Goal: Task Accomplishment & Management: Manage account settings

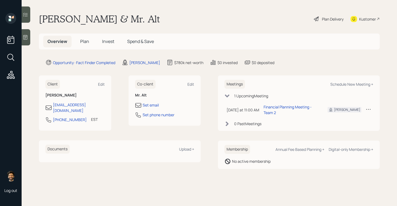
click at [78, 18] on h1 "Yelena & Mr. Alt" at bounding box center [99, 19] width 121 height 12
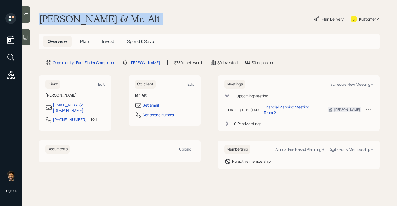
click at [78, 18] on h1 "Yelena & Mr. Alt" at bounding box center [99, 19] width 121 height 12
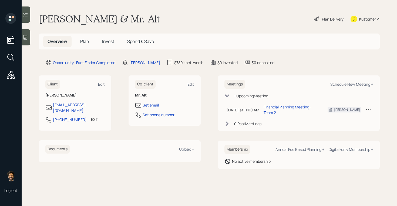
click at [84, 42] on span "Plan" at bounding box center [84, 41] width 9 height 6
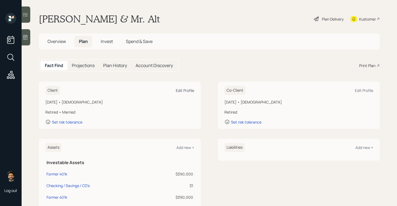
click at [192, 89] on div "Edit Profile" at bounding box center [185, 90] width 18 height 5
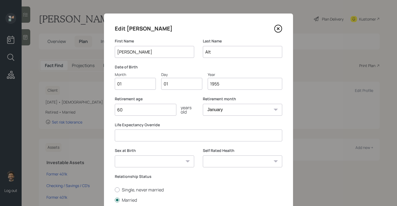
click at [125, 87] on input "01" at bounding box center [135, 84] width 41 height 12
type input "12"
type input "0"
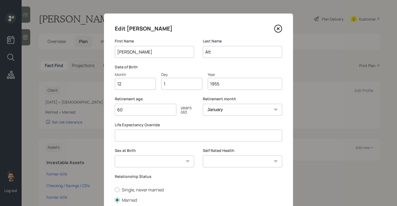
type input "17"
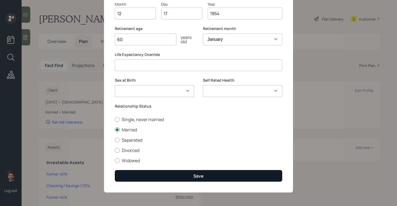
type input "1954"
click at [149, 174] on button "Save" at bounding box center [198, 176] width 167 height 12
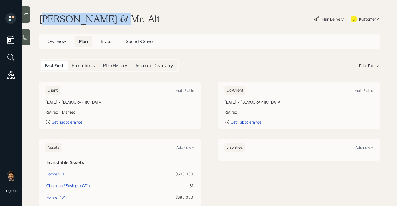
drag, startPoint x: 108, startPoint y: 21, endPoint x: 42, endPoint y: 22, distance: 65.9
click at [42, 22] on h1 "Yelena & Mr. Alt" at bounding box center [99, 19] width 121 height 12
click at [361, 91] on div "Edit Profile" at bounding box center [364, 90] width 18 height 5
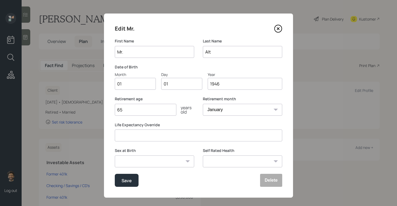
click at [138, 52] on input "Mr." at bounding box center [154, 52] width 79 height 12
type input "[PERSON_NAME]"
click at [222, 50] on input "Alt" at bounding box center [242, 52] width 79 height 12
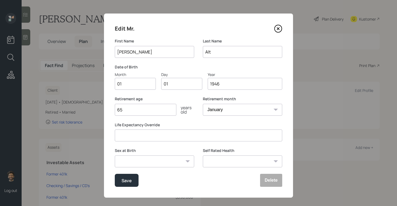
click at [222, 50] on input "Alt" at bounding box center [242, 52] width 79 height 12
type input "O."
click at [133, 83] on input "01" at bounding box center [135, 84] width 41 height 12
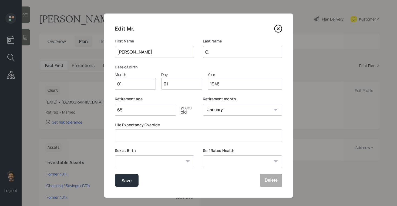
click at [133, 83] on input "01" at bounding box center [135, 84] width 41 height 12
type input "03"
type input "04"
click at [125, 179] on div "Save" at bounding box center [126, 180] width 10 height 7
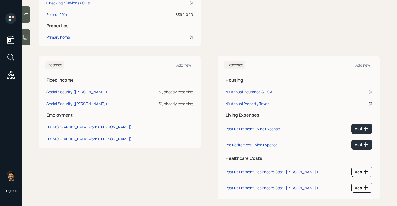
scroll to position [189, 0]
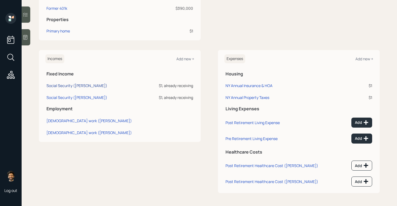
click at [78, 87] on div "Social Security (Yelena)" at bounding box center [76, 85] width 61 height 5
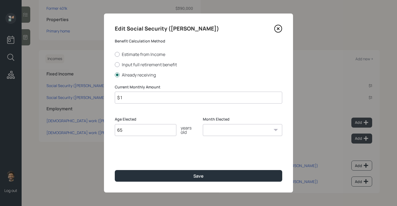
click at [131, 99] on input "$ 1" at bounding box center [198, 97] width 167 height 12
type input "$"
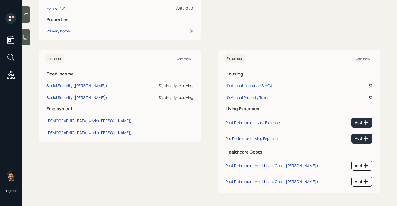
click at [75, 97] on div "Social Security (Michael)" at bounding box center [76, 97] width 61 height 5
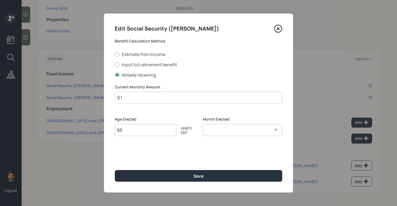
click at [160, 97] on input "$ 1" at bounding box center [198, 97] width 167 height 12
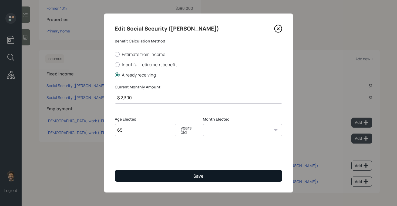
type input "$ 2,300"
click at [149, 172] on button "Save" at bounding box center [198, 176] width 167 height 12
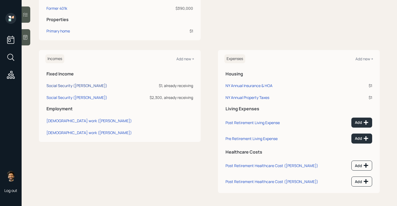
click at [60, 87] on div "Social Security (Yelena)" at bounding box center [76, 85] width 61 height 5
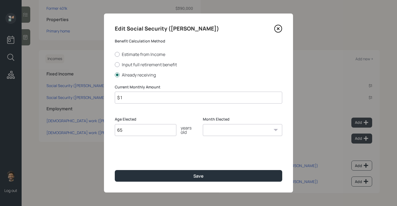
click at [124, 97] on input "$ 1" at bounding box center [198, 97] width 167 height 12
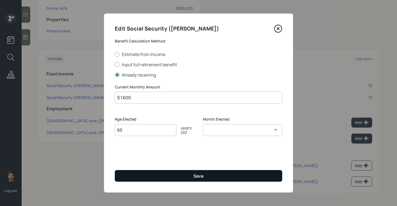
type input "$ 1,600"
click at [129, 181] on button "Save" at bounding box center [198, 176] width 167 height 12
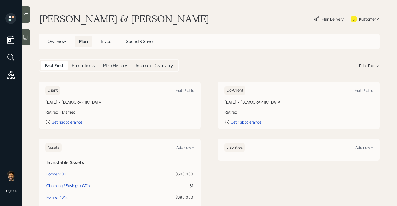
click at [83, 65] on h5 "Projections" at bounding box center [83, 65] width 23 height 5
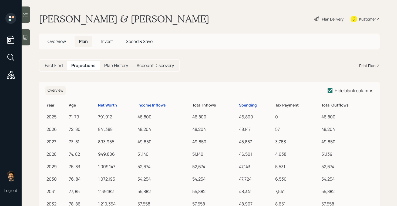
click at [53, 65] on h5 "Fact Find" at bounding box center [54, 65] width 18 height 5
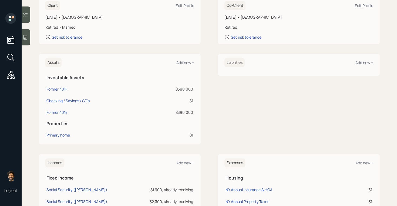
scroll to position [87, 0]
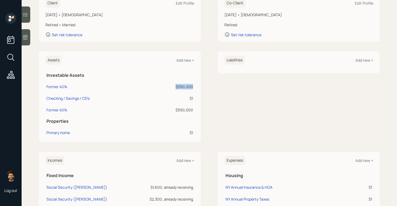
drag, startPoint x: 193, startPoint y: 88, endPoint x: 177, endPoint y: 88, distance: 16.7
click at [177, 88] on td "$390,000" at bounding box center [171, 86] width 45 height 12
drag, startPoint x: 193, startPoint y: 110, endPoint x: 174, endPoint y: 110, distance: 18.6
click at [174, 110] on td "$390,000" at bounding box center [171, 109] width 45 height 12
click at [57, 110] on div "Former 401k" at bounding box center [56, 110] width 21 height 6
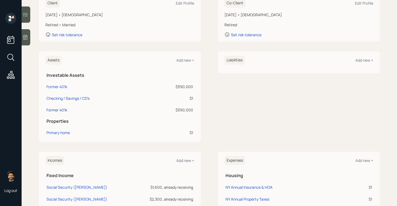
select select "company_sponsored"
select select "balanced"
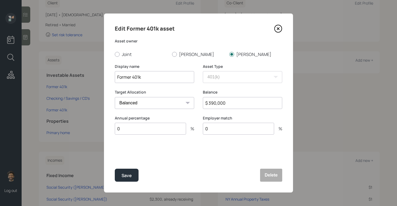
click at [218, 103] on input "$ 390,000" at bounding box center [242, 103] width 79 height 12
type input "$ 374,000"
click at [116, 76] on input "Former 401k" at bounding box center [154, 77] width 79 height 12
type input "[PERSON_NAME] Former 401k"
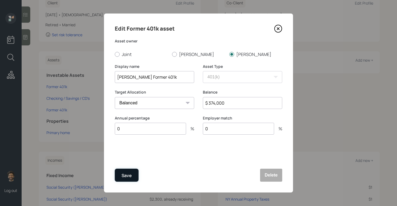
click at [128, 172] on div "Save" at bounding box center [126, 175] width 10 height 7
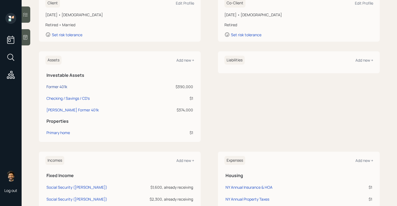
click at [61, 84] on div "Former 401k" at bounding box center [56, 87] width 21 height 6
select select "company_sponsored"
select select "balanced"
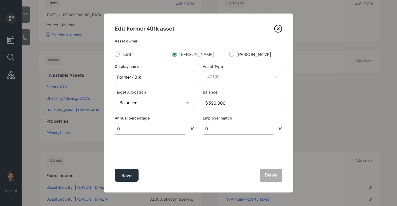
click at [117, 76] on input "Former 401k" at bounding box center [154, 77] width 79 height 12
type input "[PERSON_NAME] Former 401k"
click at [122, 176] on div "Save" at bounding box center [126, 175] width 10 height 7
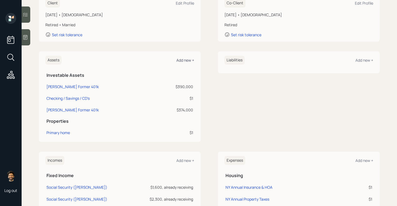
click at [184, 58] on div "Add new +" at bounding box center [185, 59] width 18 height 5
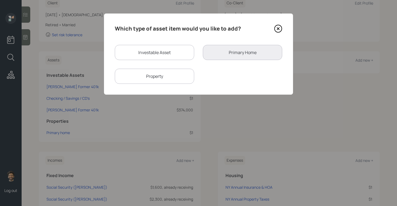
click at [137, 50] on div "Investable Asset" at bounding box center [154, 52] width 79 height 15
select select "taxable"
select select "balanced"
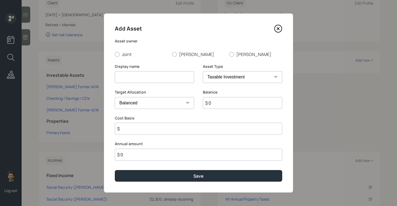
click at [137, 75] on input at bounding box center [154, 77] width 79 height 12
type input "Brokerage"
click at [217, 103] on input "$ 0" at bounding box center [242, 103] width 79 height 12
type input "$ 598,000"
click at [161, 129] on input "$" at bounding box center [198, 129] width 167 height 12
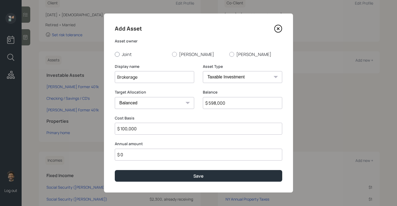
type input "$ 100,000"
click at [120, 55] on label "Joint" at bounding box center [141, 54] width 53 height 6
click at [115, 54] on input "Joint" at bounding box center [114, 54] width 0 height 0
radio input "true"
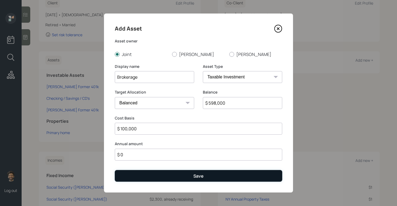
click at [129, 175] on button "Save" at bounding box center [198, 176] width 167 height 12
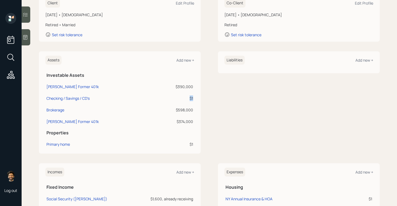
drag, startPoint x: 194, startPoint y: 97, endPoint x: 177, endPoint y: 99, distance: 17.1
click at [48, 99] on tr "Checking / Savings / CD's $1" at bounding box center [119, 97] width 149 height 12
click at [52, 99] on div "Checking / Savings / CD's" at bounding box center [67, 98] width 43 height 6
select select "emergency_fund"
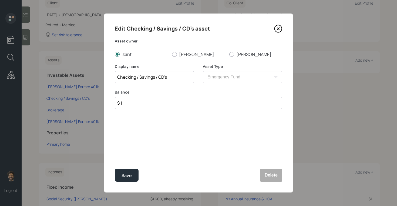
click at [158, 102] on input "$ 1" at bounding box center [198, 103] width 167 height 12
click at [130, 102] on input "$ 160,000" at bounding box center [198, 103] width 167 height 12
type input "$ 180,000"
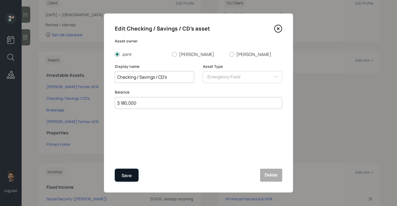
click at [124, 176] on div "Save" at bounding box center [126, 175] width 10 height 7
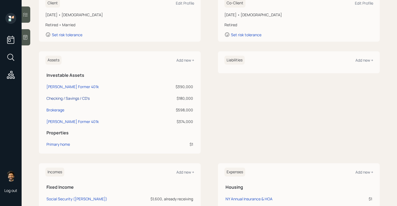
click at [76, 99] on div "Checking / Savings / CD's" at bounding box center [67, 98] width 43 height 6
select select "emergency_fund"
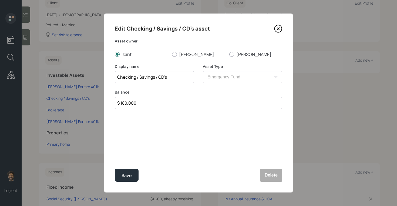
click at [140, 106] on input "$ 180,000" at bounding box center [198, 103] width 167 height 12
type input "$ 220,000"
click at [127, 178] on div "Save" at bounding box center [126, 175] width 10 height 7
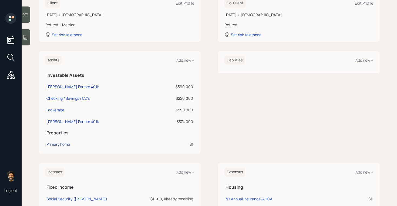
click at [60, 145] on div "Primary home" at bounding box center [57, 144] width 23 height 6
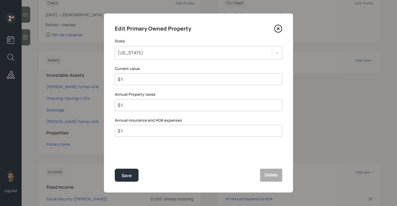
click at [130, 79] on input "$ 1" at bounding box center [196, 79] width 158 height 6
type input "$ 300,000"
click at [124, 177] on div "Save" at bounding box center [126, 175] width 10 height 7
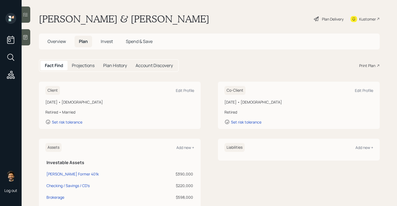
click at [104, 42] on span "Invest" at bounding box center [107, 41] width 12 height 6
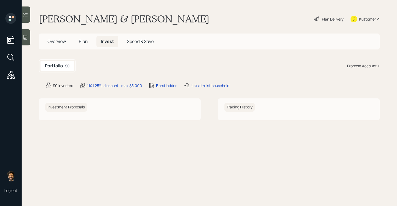
click at [361, 64] on div "Propose Account +" at bounding box center [363, 66] width 33 height 6
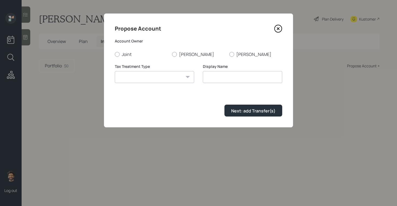
click at [144, 76] on select "Roth Taxable Traditional" at bounding box center [154, 77] width 79 height 12
select select "traditional"
click at [115, 71] on select "Roth Taxable Traditional" at bounding box center [154, 77] width 79 height 12
type input "Traditional"
click at [183, 55] on label "[PERSON_NAME]" at bounding box center [198, 54] width 53 height 6
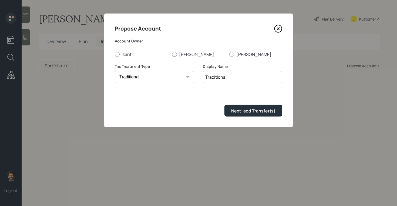
click at [172, 54] on input "[PERSON_NAME]" at bounding box center [172, 54] width 0 height 0
radio input "true"
click at [237, 107] on button "Next: add Transfer(s)" at bounding box center [253, 110] width 58 height 12
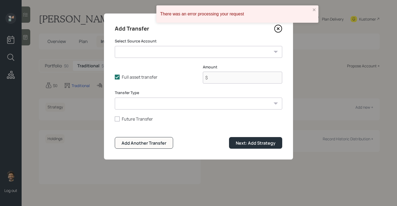
click at [148, 54] on select "Yelena Former 401k ($390,000 | 401(k)) Checking / Savings / CD's ($220,000 | Em…" at bounding box center [198, 52] width 167 height 12
select select "a3252d47-5cce-4bdf-bdc0-ebb9f2d7ddd7"
click at [115, 46] on select "Yelena Former 401k ($390,000 | 401(k)) Checking / Savings / CD's ($220,000 | Em…" at bounding box center [198, 52] width 167 height 12
type input "$ 390,000"
click at [145, 100] on select "ACAT Transfer Non ACAT Transfer Capitalize Rollover Rollover Deposit" at bounding box center [198, 103] width 167 height 12
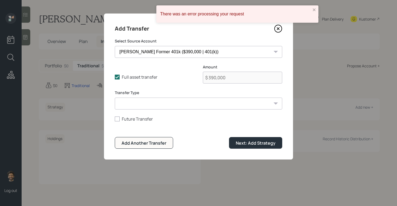
select select "acat_transfer"
click at [115, 97] on select "ACAT Transfer Non ACAT Transfer Capitalize Rollover Rollover Deposit" at bounding box center [198, 103] width 167 height 12
click at [255, 145] on div "Next: Add Strategy" at bounding box center [256, 143] width 40 height 6
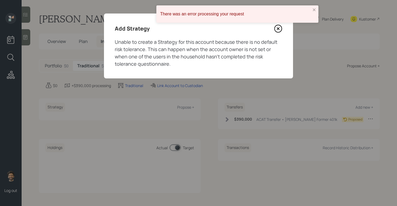
click at [278, 30] on icon at bounding box center [278, 29] width 8 height 8
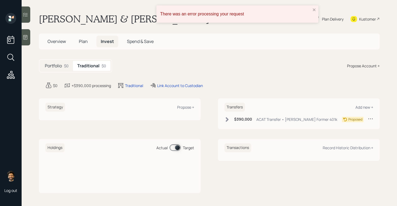
click at [364, 67] on div "Propose Account +" at bounding box center [363, 66] width 33 height 6
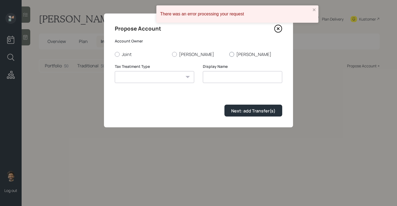
click at [239, 53] on label "[PERSON_NAME]" at bounding box center [255, 54] width 53 height 6
click at [229, 54] on input "[PERSON_NAME]" at bounding box center [229, 54] width 0 height 0
radio input "true"
click at [159, 79] on select "Roth Taxable Traditional" at bounding box center [154, 77] width 79 height 12
select select "traditional"
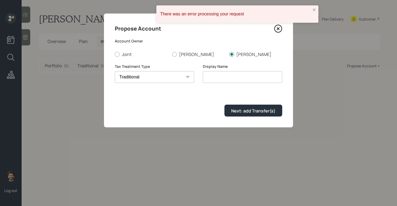
click at [115, 71] on select "Roth Taxable Traditional" at bounding box center [154, 77] width 79 height 12
type input "Traditional"
click at [237, 112] on div "Next: add Transfer(s)" at bounding box center [253, 111] width 44 height 6
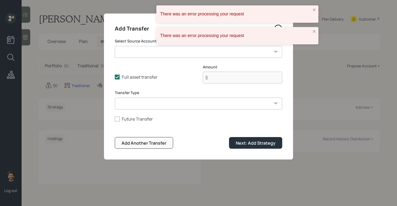
click at [150, 55] on select "Yelena Former 401k ($390,000 | 401(k)) Checking / Savings / CD's ($220,000 | Em…" at bounding box center [198, 52] width 167 height 12
select select "f3339fee-914a-4894-b1fe-98b71fccd66a"
click at [115, 46] on select "Yelena Former 401k ($390,000 | 401(k)) Checking / Savings / CD's ($220,000 | Em…" at bounding box center [198, 52] width 167 height 12
type input "$ 374,000"
click at [146, 106] on select "ACAT Transfer Non ACAT Transfer Capitalize Rollover Rollover Deposit" at bounding box center [198, 103] width 167 height 12
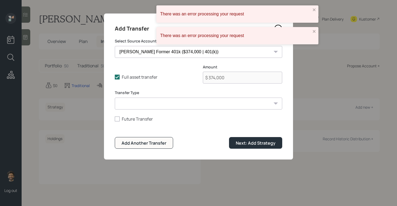
select select "acat_transfer"
click at [115, 97] on select "ACAT Transfer Non ACAT Transfer Capitalize Rollover Rollover Deposit" at bounding box center [198, 103] width 167 height 12
click at [250, 136] on form "Select Source Account Yelena Former 401k ($390,000 | 401(k)) Checking / Savings…" at bounding box center [198, 93] width 167 height 110
click at [252, 142] on div "Next: Add Strategy" at bounding box center [256, 143] width 40 height 6
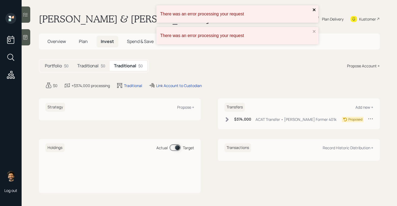
click at [315, 8] on icon "close" at bounding box center [314, 10] width 4 height 4
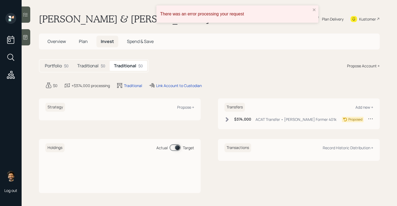
click at [79, 43] on span "Plan" at bounding box center [83, 41] width 9 height 6
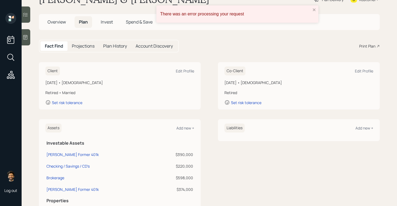
scroll to position [20, 0]
click at [76, 103] on div "Set risk tolerance" at bounding box center [67, 102] width 30 height 5
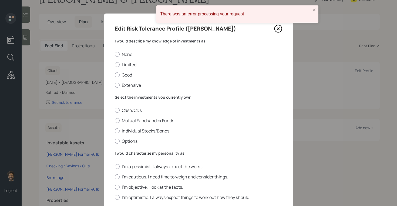
click at [138, 44] on div "I would describe my knowledge of investments as: None Limited Good Extensive" at bounding box center [198, 63] width 167 height 50
click at [120, 53] on label "None" at bounding box center [198, 54] width 167 height 6
click at [115, 54] on input "None" at bounding box center [114, 54] width 0 height 0
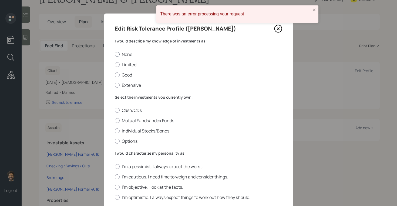
radio input "true"
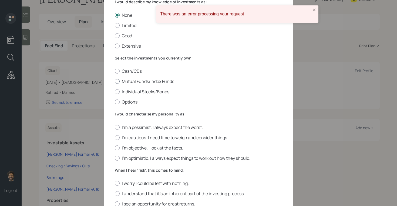
click at [119, 80] on div at bounding box center [117, 81] width 5 height 5
click at [115, 81] on input "Mutual Funds/Index Funds" at bounding box center [114, 81] width 0 height 0
radio input "true"
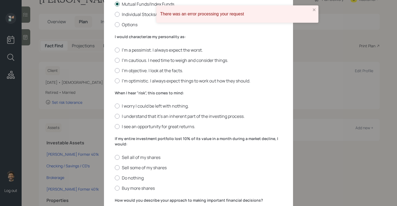
scroll to position [118, 0]
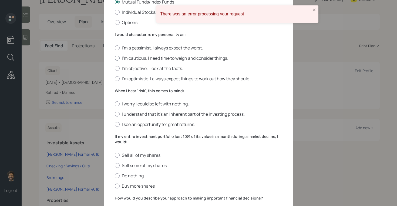
click at [134, 58] on label "I'm cautious. I need time to weigh and consider things." at bounding box center [198, 58] width 167 height 6
click at [115, 58] on input "I'm cautious. I need time to weigh and consider things." at bounding box center [114, 58] width 0 height 0
radio input "true"
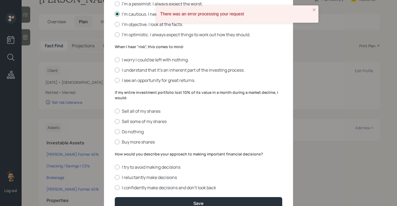
scroll to position [164, 0]
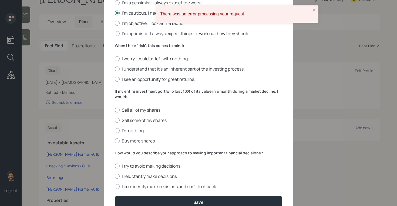
click at [124, 43] on label "When I hear "risk", this comes to mind:" at bounding box center [198, 45] width 167 height 5
click at [313, 10] on icon "close" at bounding box center [314, 10] width 4 height 4
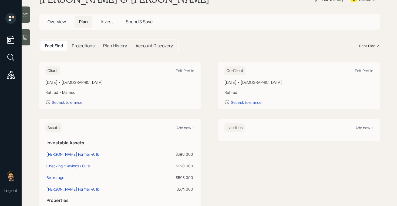
click at [53, 104] on div "Set risk tolerance" at bounding box center [67, 102] width 30 height 5
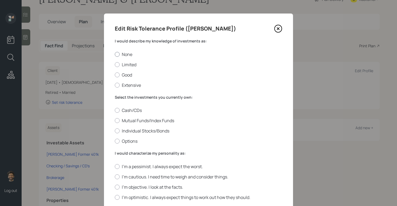
click at [124, 52] on label "None" at bounding box center [198, 54] width 167 height 6
click at [115, 54] on input "None" at bounding box center [114, 54] width 0 height 0
radio input "true"
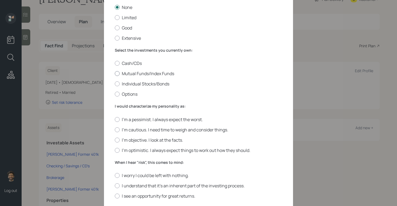
click at [130, 75] on label "Mutual Funds/Index Funds" at bounding box center [198, 73] width 167 height 6
click at [115, 74] on input "Mutual Funds/Index Funds" at bounding box center [114, 73] width 0 height 0
radio input "true"
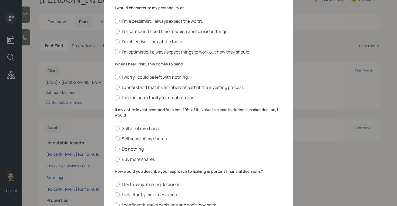
scroll to position [154, 0]
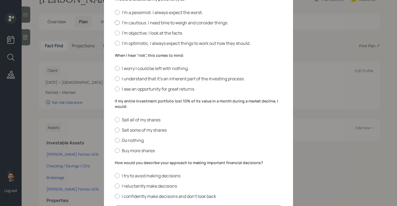
click at [119, 24] on div at bounding box center [117, 22] width 5 height 5
click at [115, 23] on input "I'm cautious. I need time to weigh and consider things." at bounding box center [114, 22] width 0 height 0
radio input "true"
click at [120, 70] on label "I worry I could be left with nothing." at bounding box center [198, 68] width 167 height 6
click at [115, 69] on input "I worry I could be left with nothing." at bounding box center [114, 68] width 0 height 0
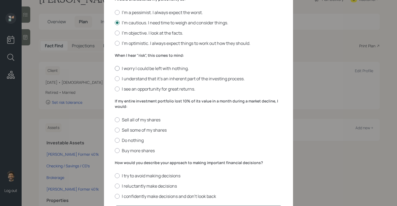
radio input "true"
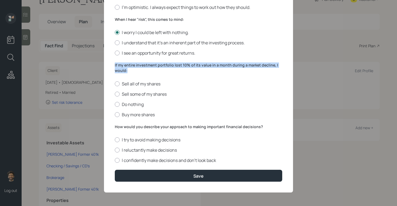
drag, startPoint x: 128, startPoint y: 70, endPoint x: 109, endPoint y: 63, distance: 20.7
click at [109, 63] on div "Edit Risk Tolerance Profile (Yelena) I would describe my knowledge of investmen…" at bounding box center [198, 8] width 189 height 368
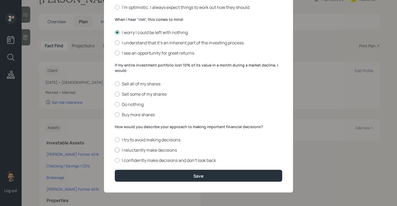
click at [119, 149] on div at bounding box center [117, 149] width 5 height 5
click at [115, 150] on input "I reluctantly make decisions" at bounding box center [114, 150] width 0 height 0
radio input "true"
click at [118, 95] on div at bounding box center [117, 93] width 5 height 5
click at [115, 94] on input "Sell some of my shares" at bounding box center [114, 94] width 0 height 0
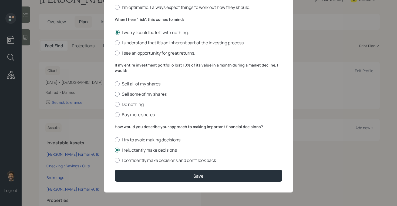
radio input "true"
click at [119, 106] on label "Do nothing" at bounding box center [198, 104] width 167 height 6
click at [115, 104] on input "Do nothing" at bounding box center [114, 104] width 0 height 0
radio input "true"
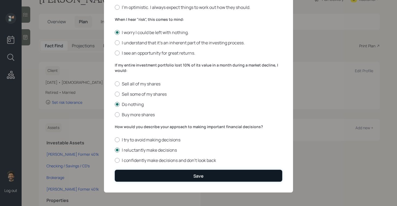
click at [133, 172] on button "Save" at bounding box center [198, 175] width 167 height 12
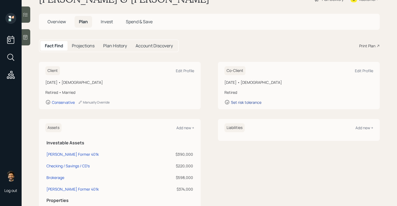
click at [241, 104] on div "Set risk tolerance" at bounding box center [246, 102] width 30 height 5
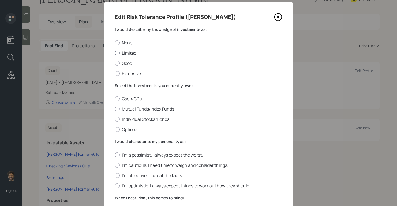
scroll to position [13, 0]
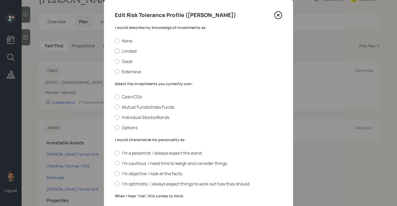
click at [118, 51] on div at bounding box center [117, 51] width 5 height 5
click at [115, 51] on input "Limited" at bounding box center [114, 51] width 0 height 0
radio input "true"
click at [117, 41] on div at bounding box center [117, 40] width 5 height 5
click at [115, 41] on input "None" at bounding box center [114, 40] width 0 height 0
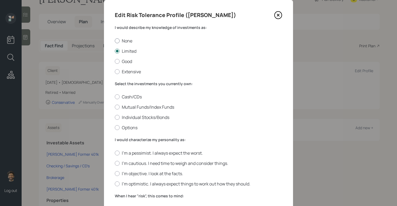
radio input "true"
click at [119, 106] on div at bounding box center [117, 106] width 5 height 5
click at [115, 107] on input "Mutual Funds/Index Funds" at bounding box center [114, 107] width 0 height 0
radio input "true"
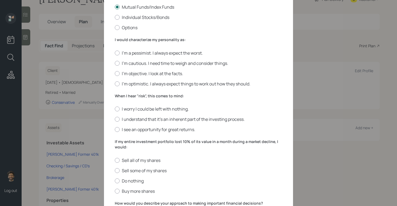
scroll to position [122, 0]
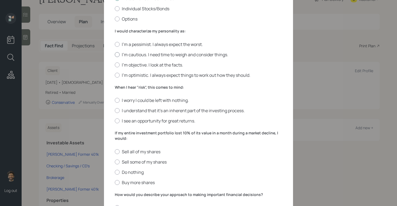
click at [115, 56] on div at bounding box center [117, 54] width 5 height 5
click at [115, 55] on input "I'm cautious. I need time to weigh and consider things." at bounding box center [114, 54] width 0 height 0
radio input "true"
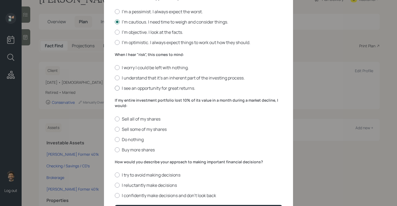
scroll to position [164, 0]
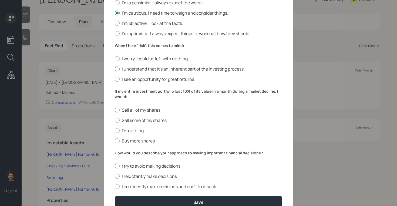
click at [118, 69] on div at bounding box center [117, 68] width 5 height 5
click at [115, 69] on input "I understand that it’s an inherent part of the investing process." at bounding box center [114, 69] width 0 height 0
radio input "true"
click at [120, 56] on label "I worry I could be left with nothing." at bounding box center [198, 59] width 167 height 6
click at [115, 59] on input "I worry I could be left with nothing." at bounding box center [114, 59] width 0 height 0
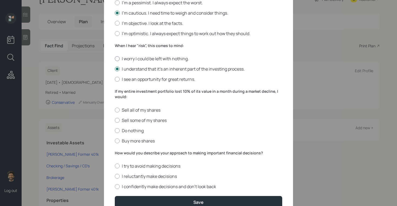
radio input "true"
click at [118, 121] on div at bounding box center [117, 120] width 5 height 5
click at [115, 120] on input "Sell some of my shares" at bounding box center [114, 120] width 0 height 0
radio input "true"
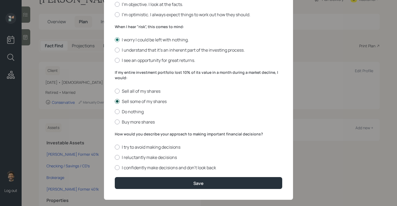
scroll to position [190, 0]
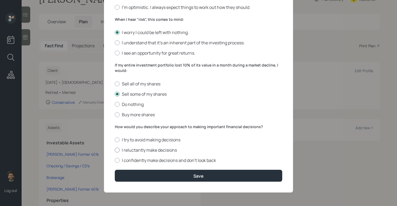
click at [122, 150] on label "I reluctantly make decisions" at bounding box center [198, 150] width 167 height 6
click at [115, 150] on input "I reluctantly make decisions" at bounding box center [114, 150] width 0 height 0
radio input "true"
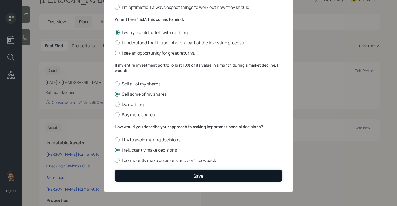
click at [123, 180] on button "Save" at bounding box center [198, 175] width 167 height 12
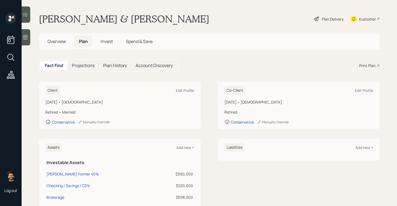
click at [330, 18] on div "Plan Delivery" at bounding box center [333, 19] width 22 height 6
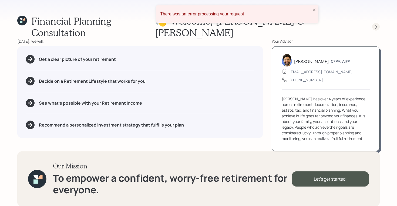
click at [373, 24] on icon at bounding box center [375, 26] width 5 height 5
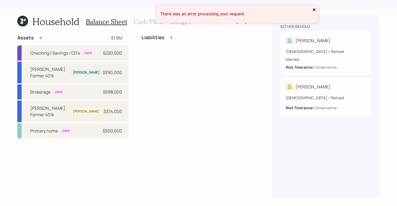
click at [314, 9] on icon "close" at bounding box center [314, 9] width 3 height 3
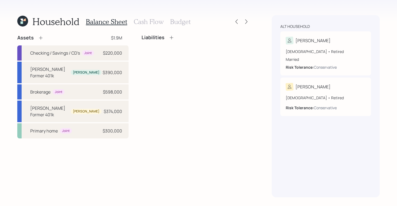
click at [21, 25] on icon at bounding box center [22, 21] width 11 height 11
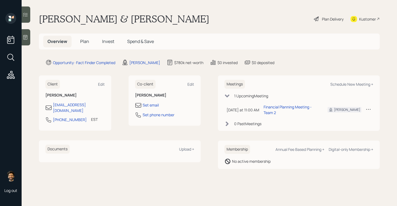
click at [109, 43] on span "Invest" at bounding box center [108, 41] width 12 height 6
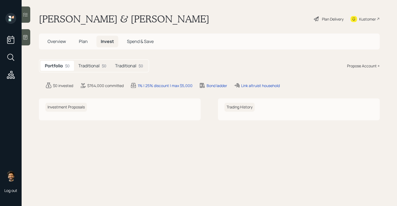
click at [121, 65] on h5 "Traditional" at bounding box center [125, 65] width 21 height 5
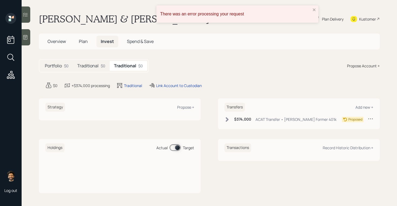
click at [93, 62] on div "Traditional $0" at bounding box center [91, 66] width 37 height 10
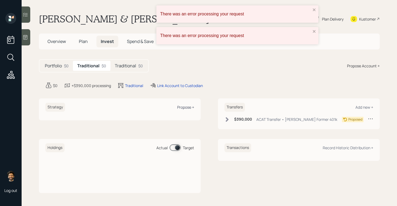
click at [185, 107] on div "Propose +" at bounding box center [185, 106] width 17 height 5
click at [313, 13] on div "There was an error processing your request" at bounding box center [237, 13] width 162 height 17
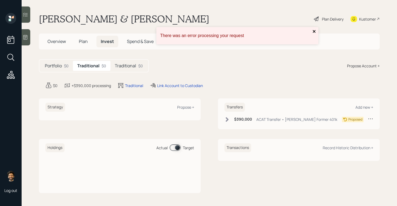
click at [314, 32] on div "There was an error processing your request" at bounding box center [237, 35] width 162 height 17
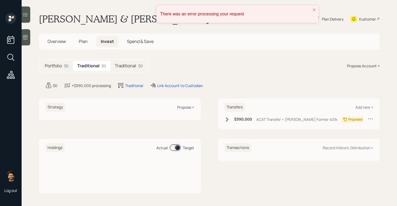
click at [184, 108] on div "Propose +" at bounding box center [185, 106] width 17 height 5
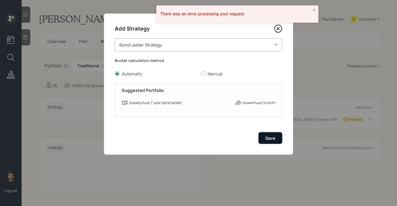
click at [271, 137] on div "Save" at bounding box center [270, 138] width 10 height 6
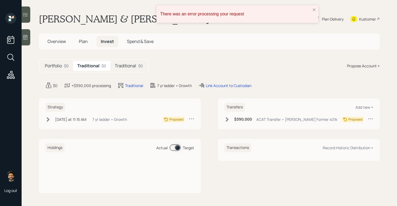
click at [128, 70] on div "Traditional $0" at bounding box center [128, 66] width 37 height 10
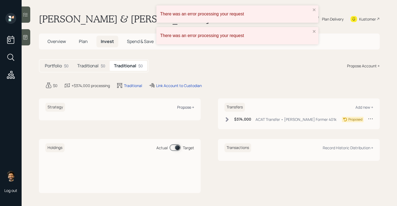
click at [188, 107] on div "Propose +" at bounding box center [185, 106] width 17 height 5
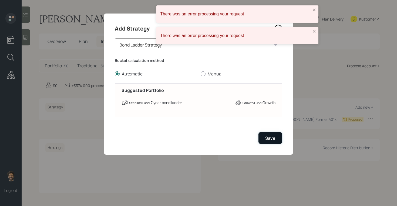
click at [273, 135] on button "Save" at bounding box center [270, 138] width 24 height 12
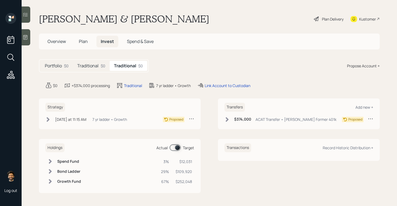
click at [88, 45] on h5 "Plan" at bounding box center [83, 42] width 18 height 12
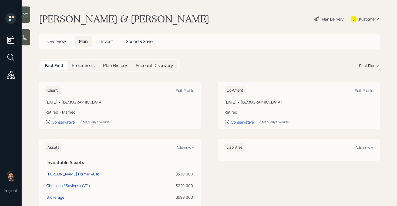
click at [323, 18] on div "Plan Delivery" at bounding box center [333, 19] width 22 height 6
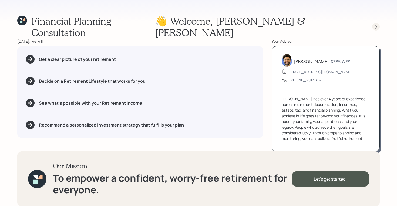
click at [375, 24] on icon at bounding box center [375, 26] width 5 height 5
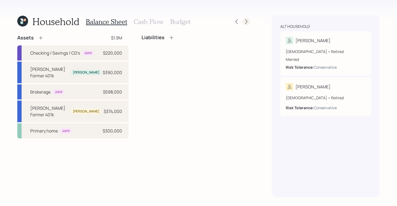
click at [247, 23] on icon at bounding box center [245, 21] width 5 height 5
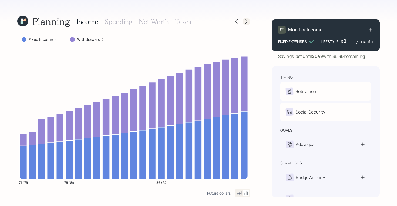
click at [248, 19] on icon at bounding box center [245, 21] width 5 height 5
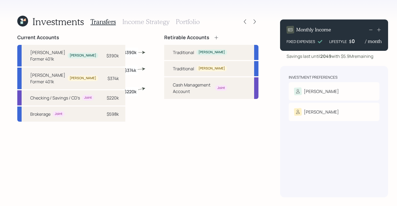
click at [159, 22] on h3 "Income Strategy" at bounding box center [145, 22] width 47 height 8
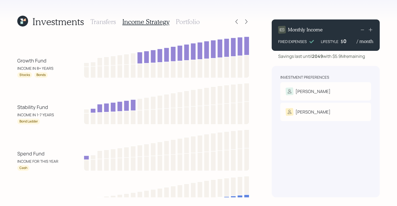
click at [188, 22] on h3 "Portfolio" at bounding box center [188, 22] width 24 height 8
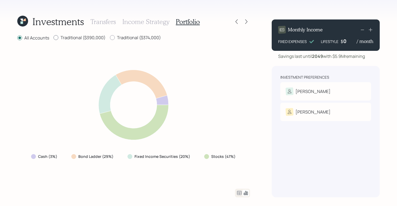
click at [74, 38] on label "Traditional ($390,000)" at bounding box center [79, 38] width 52 height 6
click at [53, 38] on input "Traditional ($390,000)" at bounding box center [53, 38] width 0 height 0
radio input "true"
radio input "false"
click at [122, 37] on label "Traditional ($374,000)" at bounding box center [135, 38] width 51 height 6
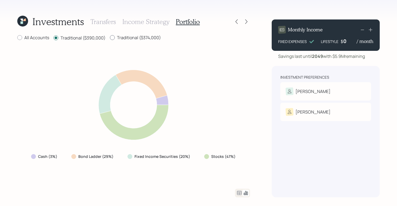
click at [110, 38] on input "Traditional ($374,000)" at bounding box center [110, 38] width 0 height 0
radio input "true"
click at [86, 38] on label "Traditional ($390,000)" at bounding box center [79, 38] width 52 height 6
click at [53, 38] on input "Traditional ($390,000)" at bounding box center [53, 38] width 0 height 0
radio input "true"
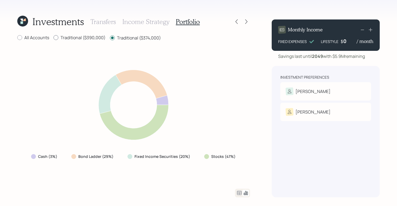
radio input "false"
click at [25, 39] on label "All Accounts" at bounding box center [33, 38] width 32 height 6
click at [17, 38] on input "All Accounts" at bounding box center [17, 38] width 0 height 0
radio input "true"
radio input "false"
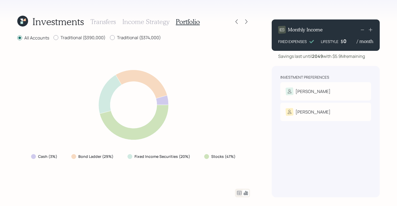
click at [232, 157] on label "Stocks (47%)" at bounding box center [223, 156] width 24 height 5
drag, startPoint x: 236, startPoint y: 157, endPoint x: 208, endPoint y: 157, distance: 28.1
click at [208, 157] on div "Stocks (47%)" at bounding box center [220, 156] width 41 height 10
drag, startPoint x: 192, startPoint y: 158, endPoint x: 133, endPoint y: 155, distance: 58.9
click at [133, 155] on div "Fixed Income Securities (20%)" at bounding box center [159, 156] width 72 height 10
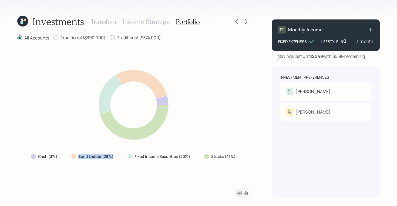
drag, startPoint x: 114, startPoint y: 157, endPoint x: 67, endPoint y: 157, distance: 47.2
click at [67, 157] on div "Cash (3%) Bond Ladder (29%) Fixed Income Securities (20%) Stocks (47%)" at bounding box center [134, 156] width 214 height 10
drag, startPoint x: 60, startPoint y: 156, endPoint x: 26, endPoint y: 157, distance: 33.7
click at [26, 157] on div "Cash (3%) Bond Ladder (29%) Fixed Income Securities (20%) Stocks (47%)" at bounding box center [133, 115] width 233 height 134
click at [22, 21] on icon at bounding box center [22, 20] width 2 height 2
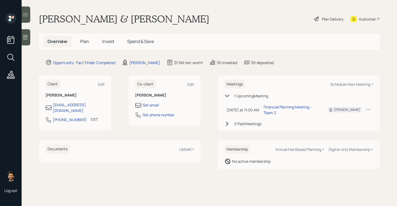
click at [81, 40] on span "Plan" at bounding box center [84, 41] width 9 height 6
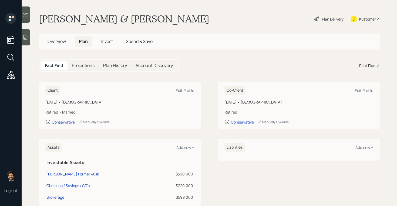
click at [64, 121] on div "Conservative" at bounding box center [63, 121] width 23 height 5
click at [90, 121] on div "Manually Override" at bounding box center [94, 122] width 32 height 5
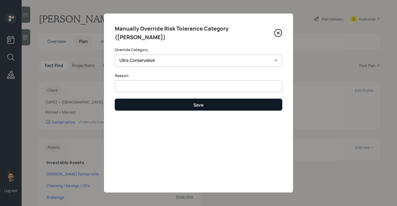
click at [133, 101] on button "Save" at bounding box center [198, 105] width 167 height 12
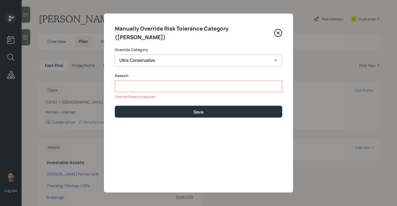
click at [141, 80] on input at bounding box center [198, 86] width 167 height 12
type input "c"
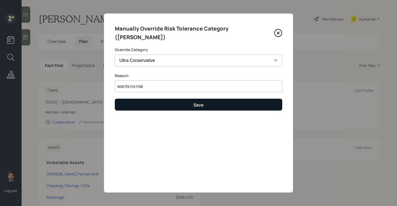
type input "wants no risk"
click at [147, 99] on button "Save" at bounding box center [198, 105] width 167 height 12
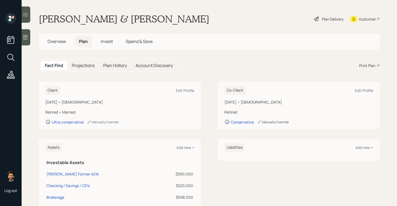
click at [273, 123] on div "Manually Override" at bounding box center [273, 122] width 32 height 5
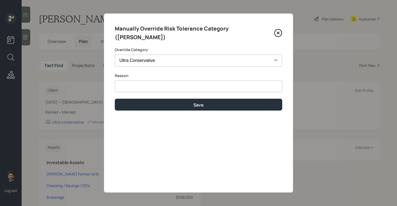
click at [175, 80] on input at bounding box center [198, 86] width 167 height 12
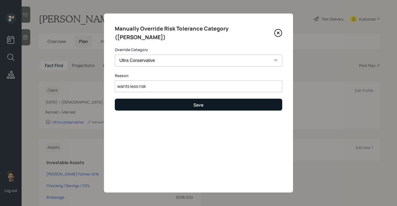
type input "wants less risk"
click at [164, 99] on button "Save" at bounding box center [198, 105] width 167 height 12
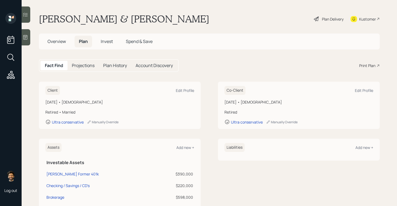
click at [326, 17] on div "Plan Delivery" at bounding box center [333, 19] width 22 height 6
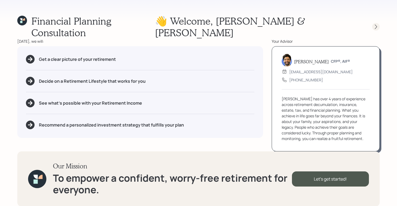
click at [373, 24] on icon at bounding box center [375, 26] width 5 height 5
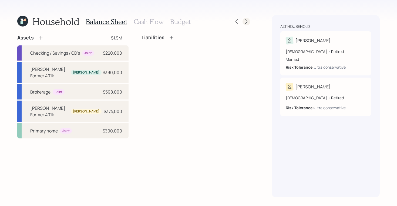
click at [245, 19] on icon at bounding box center [245, 21] width 5 height 5
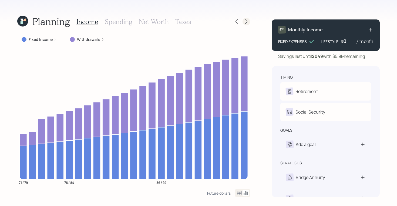
click at [246, 21] on icon at bounding box center [245, 21] width 5 height 5
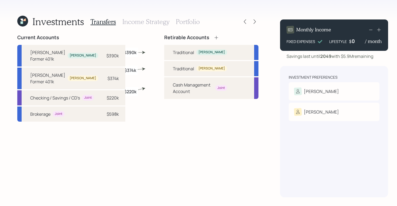
click at [184, 21] on h3 "Portfolio" at bounding box center [188, 22] width 24 height 8
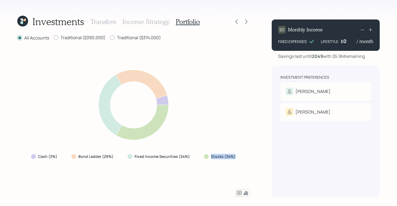
drag, startPoint x: 236, startPoint y: 158, endPoint x: 207, endPoint y: 157, distance: 29.2
click at [207, 157] on div "Stocks (34%)" at bounding box center [219, 156] width 41 height 10
click at [244, 21] on icon at bounding box center [245, 21] width 5 height 5
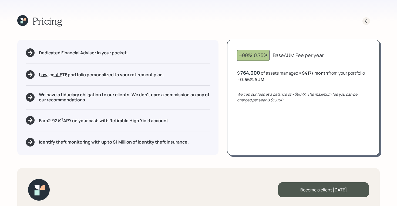
click at [365, 18] on icon at bounding box center [365, 20] width 5 height 5
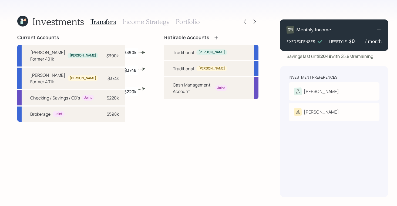
click at [132, 22] on h3 "Income Strategy" at bounding box center [145, 22] width 47 height 8
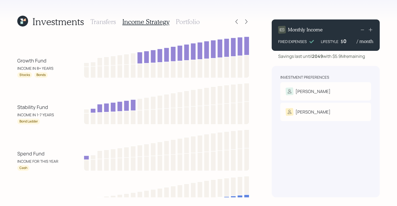
click at [185, 19] on h3 "Portfolio" at bounding box center [188, 22] width 24 height 8
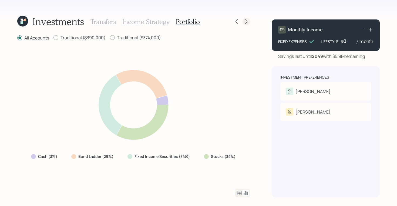
click at [247, 21] on icon at bounding box center [246, 21] width 2 height 5
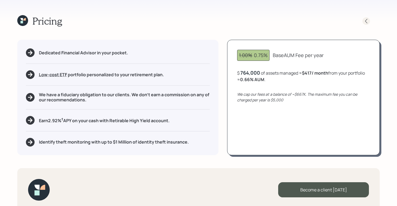
click at [367, 18] on icon at bounding box center [365, 20] width 5 height 5
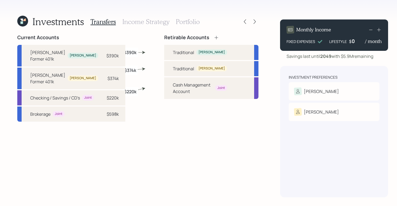
click at [149, 24] on h3 "Income Strategy" at bounding box center [145, 22] width 47 height 8
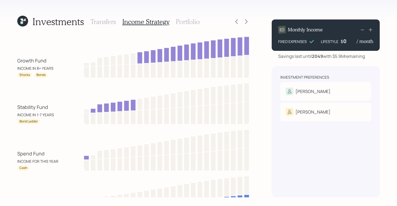
click at [178, 25] on h3 "Portfolio" at bounding box center [188, 22] width 24 height 8
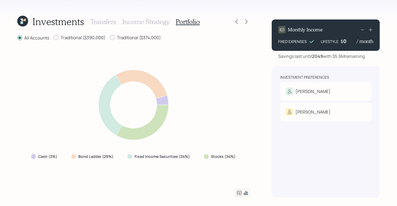
click at [234, 156] on label "Stocks (34%)" at bounding box center [223, 156] width 25 height 5
click at [246, 21] on icon at bounding box center [245, 21] width 5 height 5
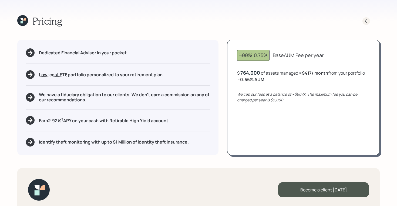
click at [365, 20] on icon at bounding box center [365, 20] width 5 height 5
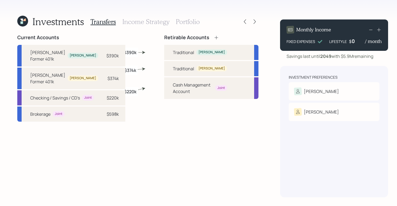
click at [140, 22] on h3 "Income Strategy" at bounding box center [145, 22] width 47 height 8
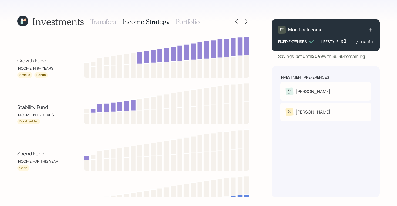
click at [184, 21] on h3 "Portfolio" at bounding box center [188, 22] width 24 height 8
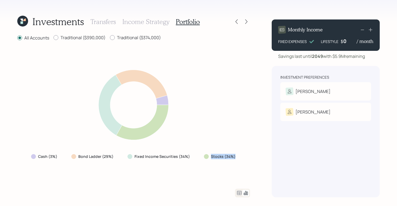
drag, startPoint x: 236, startPoint y: 155, endPoint x: 208, endPoint y: 157, distance: 28.1
click at [208, 157] on div "Stocks (34%)" at bounding box center [219, 156] width 41 height 10
click at [246, 21] on icon at bounding box center [245, 21] width 5 height 5
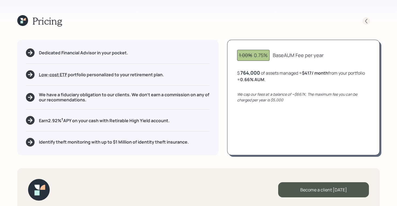
click at [364, 20] on icon at bounding box center [365, 20] width 5 height 5
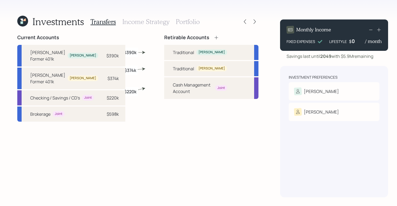
click at [152, 22] on h3 "Income Strategy" at bounding box center [145, 22] width 47 height 8
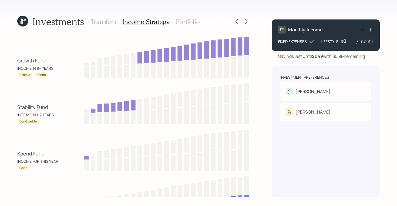
click at [188, 21] on h3 "Portfolio" at bounding box center [188, 22] width 24 height 8
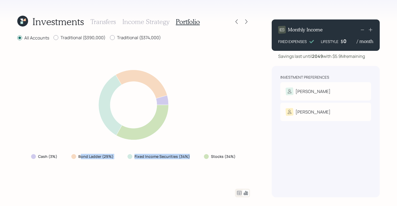
drag, startPoint x: 189, startPoint y: 157, endPoint x: 80, endPoint y: 155, distance: 108.3
click at [80, 155] on div "Cash (3%) Bond Ladder (29%) Fixed Income Securities (34%) Stocks (34%)" at bounding box center [134, 156] width 214 height 10
click at [247, 21] on icon at bounding box center [246, 21] width 2 height 5
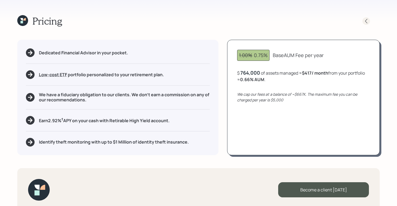
click at [365, 20] on icon at bounding box center [365, 20] width 5 height 5
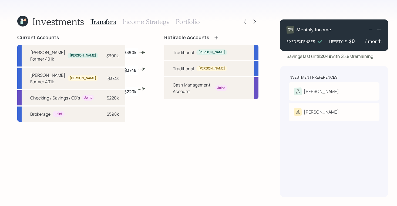
click at [139, 23] on h3 "Income Strategy" at bounding box center [145, 22] width 47 height 8
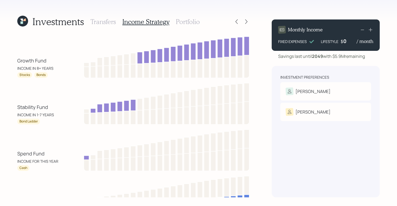
click at [189, 21] on h3 "Portfolio" at bounding box center [188, 22] width 24 height 8
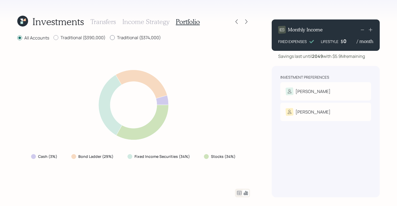
click at [134, 36] on label "Traditional ($374,000)" at bounding box center [135, 38] width 51 height 6
click at [110, 38] on input "Traditional ($374,000)" at bounding box center [110, 38] width 0 height 0
radio input "true"
click at [32, 37] on label "All Accounts" at bounding box center [33, 38] width 32 height 6
click at [17, 38] on input "All Accounts" at bounding box center [17, 38] width 0 height 0
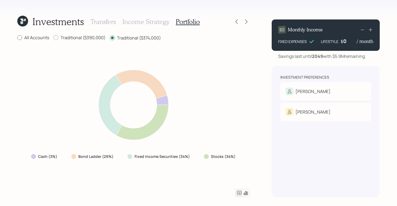
radio input "true"
radio input "false"
click at [22, 22] on icon at bounding box center [22, 22] width 2 height 2
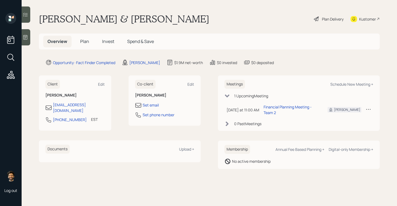
click at [101, 40] on h5 "Invest" at bounding box center [108, 42] width 21 height 12
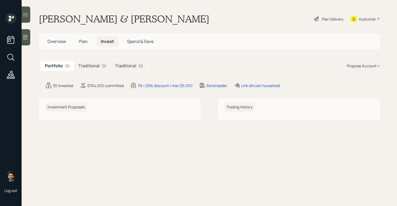
click at [83, 43] on span "Plan" at bounding box center [83, 41] width 9 height 6
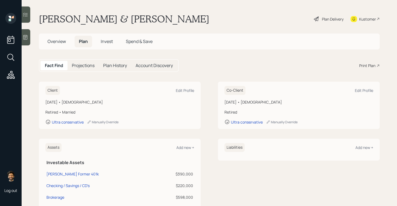
click at [113, 42] on span "Invest" at bounding box center [107, 41] width 12 height 6
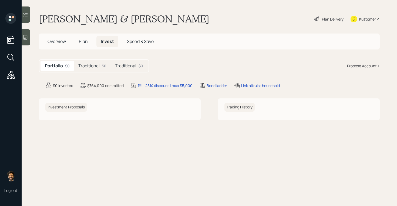
click at [105, 64] on div "$0" at bounding box center [104, 66] width 5 height 6
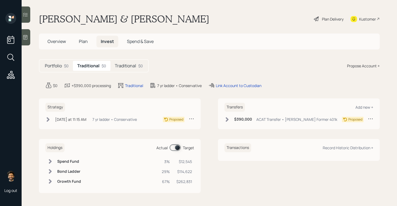
click at [329, 17] on div "Plan Delivery" at bounding box center [333, 19] width 22 height 6
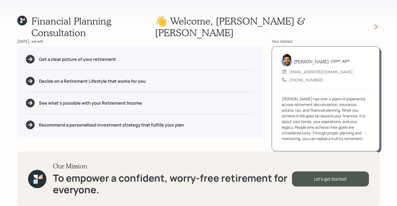
click at [376, 24] on icon at bounding box center [375, 26] width 5 height 5
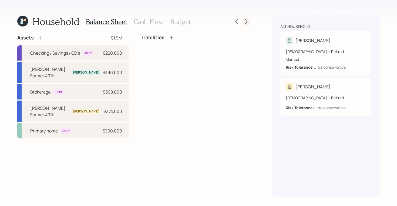
click at [248, 20] on icon at bounding box center [245, 21] width 5 height 5
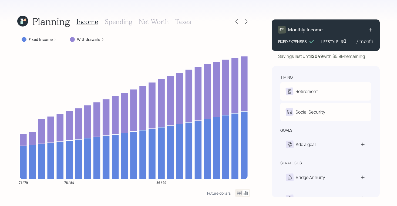
click at [164, 23] on h3 "Net Worth" at bounding box center [154, 22] width 30 height 8
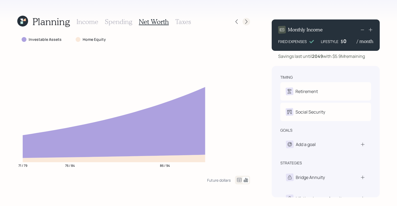
click at [246, 19] on icon at bounding box center [245, 21] width 5 height 5
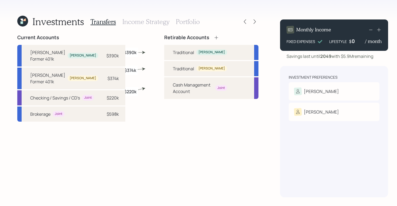
click at [150, 25] on h3 "Income Strategy" at bounding box center [145, 22] width 47 height 8
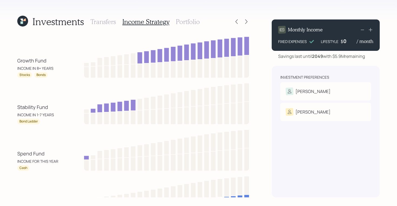
click at [184, 25] on h3 "Portfolio" at bounding box center [188, 22] width 24 height 8
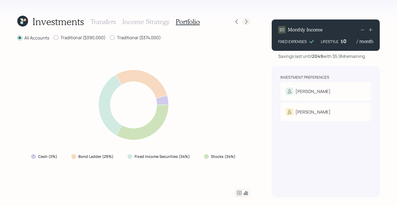
click at [246, 21] on icon at bounding box center [245, 21] width 5 height 5
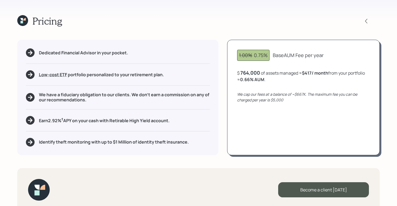
drag, startPoint x: 256, startPoint y: 56, endPoint x: 263, endPoint y: 56, distance: 7.3
click at [263, 56] on div "1.00% 0.75%" at bounding box center [253, 55] width 29 height 7
drag, startPoint x: 252, startPoint y: 55, endPoint x: 235, endPoint y: 55, distance: 17.5
click at [235, 55] on div "1.00% 0.75% Base AUM Fee per year $ 764,000 of assets managed ≈ $417 / month fr…" at bounding box center [303, 97] width 152 height 115
click at [254, 55] on div "1.00% 0.75%" at bounding box center [253, 55] width 29 height 7
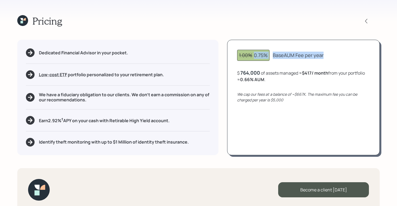
drag, startPoint x: 255, startPoint y: 55, endPoint x: 328, endPoint y: 55, distance: 73.1
click at [328, 55] on div "1.00% 0.75% Base AUM Fee per year" at bounding box center [303, 55] width 133 height 11
click at [263, 56] on div "1.00% 0.75%" at bounding box center [253, 55] width 29 height 7
drag, startPoint x: 255, startPoint y: 55, endPoint x: 269, endPoint y: 55, distance: 14.8
click at [269, 55] on div "1.00% 0.75%" at bounding box center [253, 55] width 32 height 11
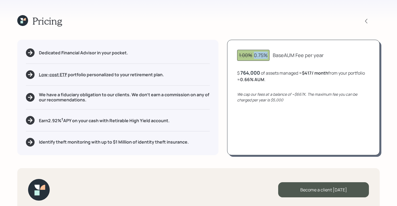
drag, startPoint x: 300, startPoint y: 72, endPoint x: 329, endPoint y: 72, distance: 28.9
click at [329, 72] on div "$ 764,000 of assets managed ≈ $417 / month from your portfolio ≈ 0.66 % AUM ." at bounding box center [303, 75] width 133 height 13
click at [328, 72] on b "$417 / month" at bounding box center [315, 73] width 26 height 6
drag, startPoint x: 302, startPoint y: 74, endPoint x: 367, endPoint y: 73, distance: 65.3
click at [367, 73] on div "$ 764,000 of assets managed ≈ $417 / month from your portfolio ≈ 0.66 % AUM ." at bounding box center [303, 75] width 133 height 13
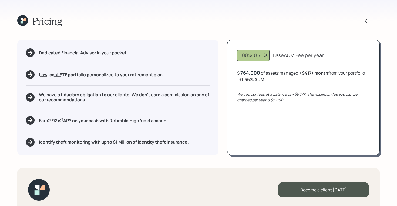
click at [266, 99] on icon "We cap our fees at a balance of ~$667K. The maximum fee you can be charged per …" at bounding box center [297, 96] width 120 height 11
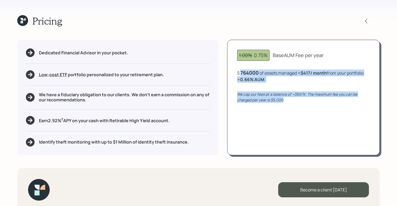
drag, startPoint x: 289, startPoint y: 100, endPoint x: 235, endPoint y: 71, distance: 61.4
click at [235, 71] on div "1.00% 0.75% Base AUM Fee per year $ 764000 of assets managed ≈ $417 / month fro…" at bounding box center [303, 97] width 152 height 115
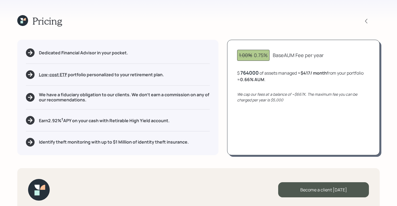
click at [218, 73] on div "Dedicated Financial Advisor in your pocket. Low-cost ETF Retirable uses diversi…" at bounding box center [117, 97] width 201 height 115
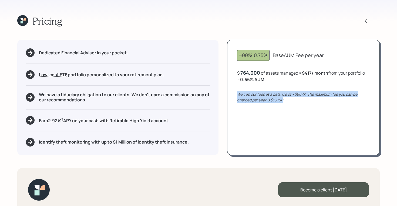
drag, startPoint x: 288, startPoint y: 99, endPoint x: 231, endPoint y: 94, distance: 56.9
click at [231, 94] on div "1.00% 0.75% Base AUM Fee per year $ 764,000 of assets managed ≈ $417 / month fr…" at bounding box center [303, 97] width 152 height 115
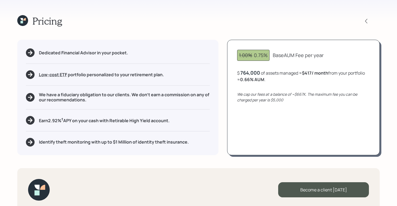
click at [21, 19] on icon at bounding box center [22, 19] width 2 height 2
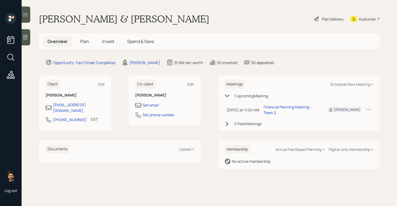
click at [79, 37] on h5 "Plan" at bounding box center [85, 42] width 18 height 12
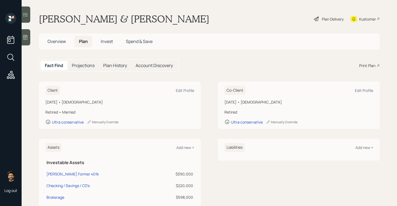
click at [365, 68] on div "Print Plan" at bounding box center [367, 66] width 16 height 6
click at [61, 40] on span "Overview" at bounding box center [57, 41] width 18 height 6
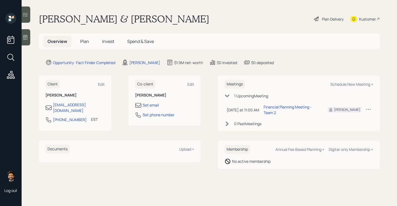
click at [83, 40] on span "Plan" at bounding box center [84, 41] width 9 height 6
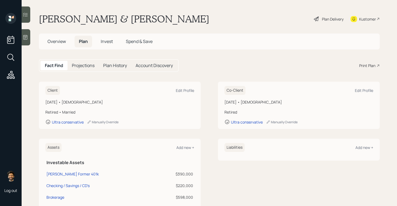
click at [54, 42] on span "Overview" at bounding box center [57, 41] width 18 height 6
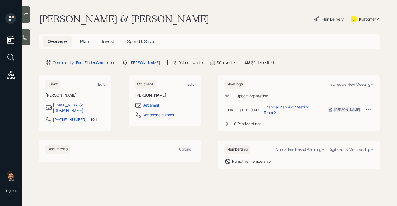
click at [86, 43] on span "Plan" at bounding box center [84, 41] width 9 height 6
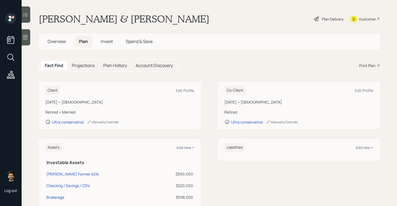
click at [63, 43] on span "Overview" at bounding box center [57, 41] width 18 height 6
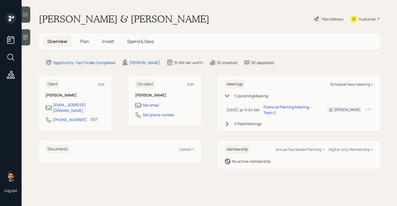
click at [347, 82] on div "Schedule New Meeting +" at bounding box center [351, 84] width 43 height 5
select select "f14b762f-c7c2-4b89-9227-8fa891345eea"
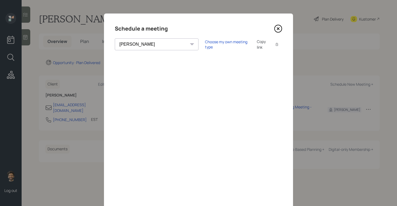
click at [276, 29] on icon at bounding box center [278, 29] width 8 height 8
